Goal: Task Accomplishment & Management: Use online tool/utility

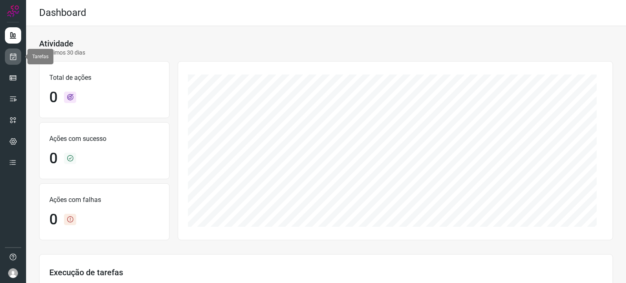
click at [14, 55] on icon at bounding box center [13, 57] width 9 height 8
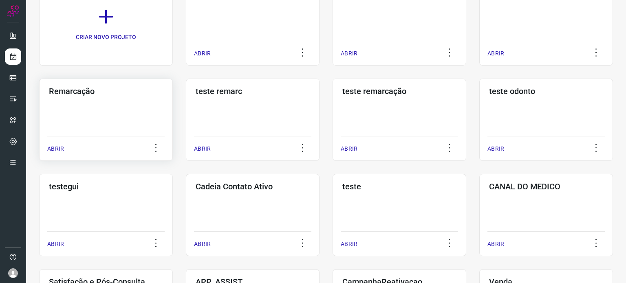
scroll to position [163, 0]
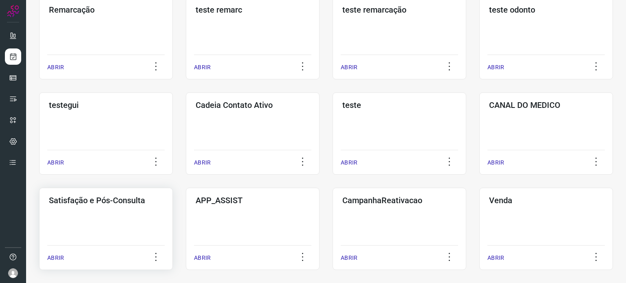
click at [117, 231] on div "Satisfação e Pós-Consulta ABRIR" at bounding box center [106, 229] width 134 height 82
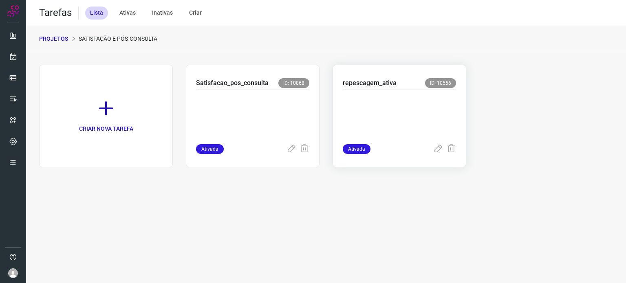
click at [369, 101] on p at bounding box center [399, 115] width 113 height 41
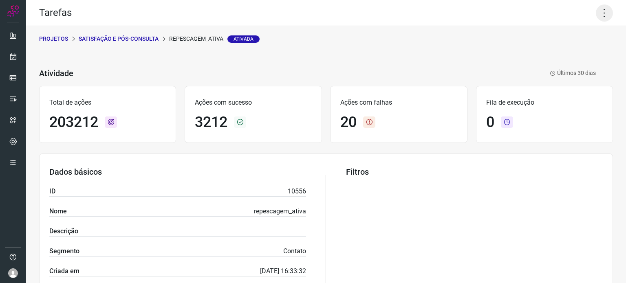
click at [596, 18] on icon at bounding box center [604, 12] width 17 height 17
click at [552, 53] on li "Executar" at bounding box center [569, 53] width 74 height 13
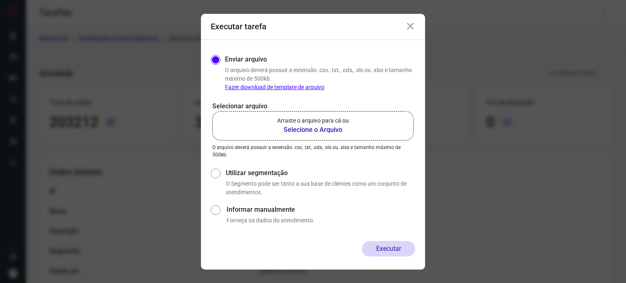
click at [253, 130] on label "Arraste o arquivo para cá ou Selecione o Arquivo" at bounding box center [312, 125] width 201 height 29
click at [0, 0] on input "Arraste o arquivo para cá ou Selecione o Arquivo" at bounding box center [0, 0] width 0 height 0
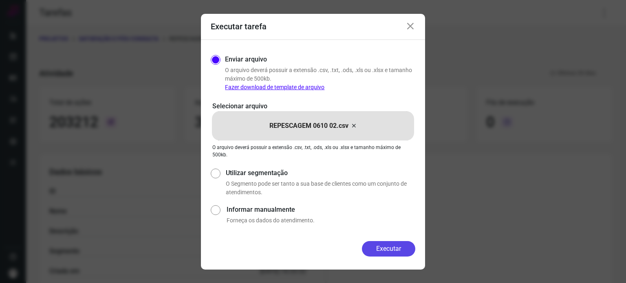
click at [386, 249] on button "Executar" at bounding box center [388, 248] width 53 height 15
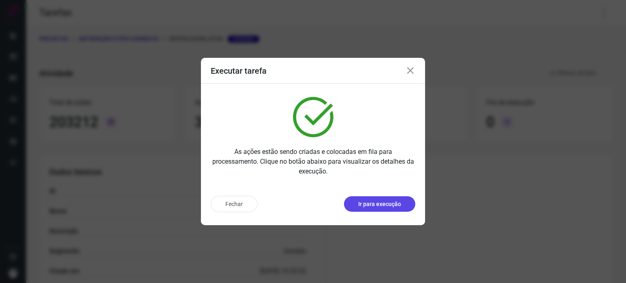
click at [375, 200] on p "Ir para execução" at bounding box center [379, 204] width 43 height 9
